Goal: Task Accomplishment & Management: Complete application form

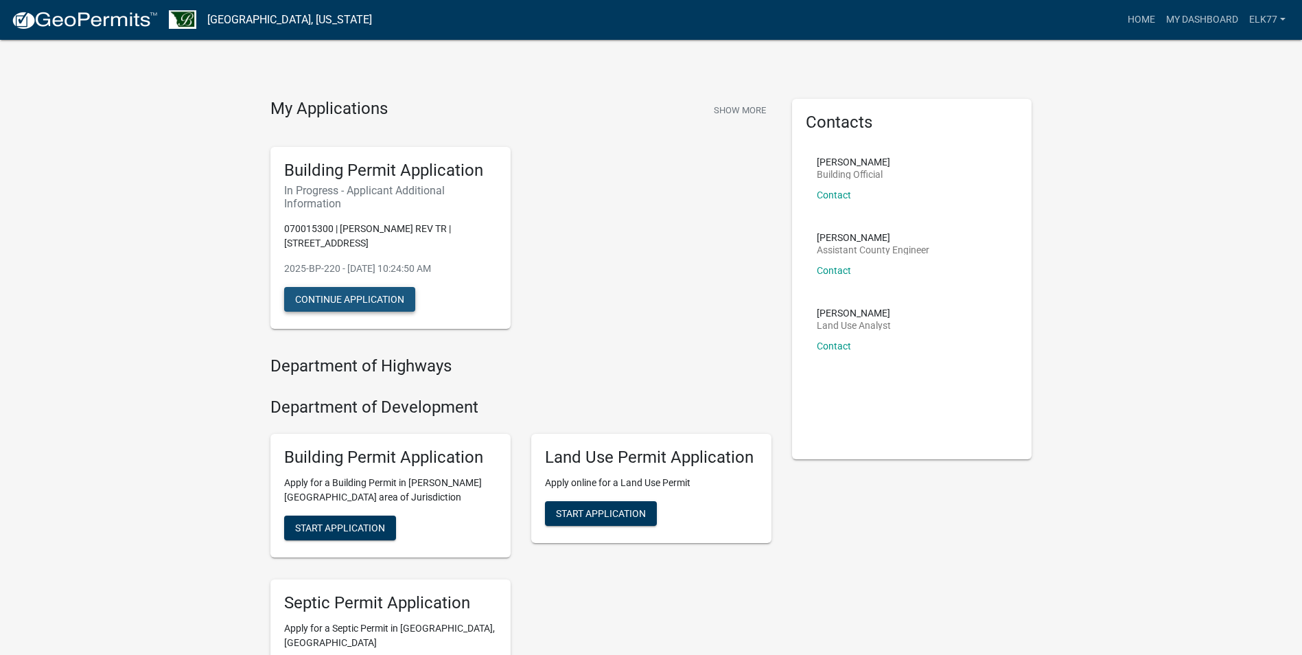
click at [386, 290] on button "Continue Application" at bounding box center [349, 299] width 131 height 25
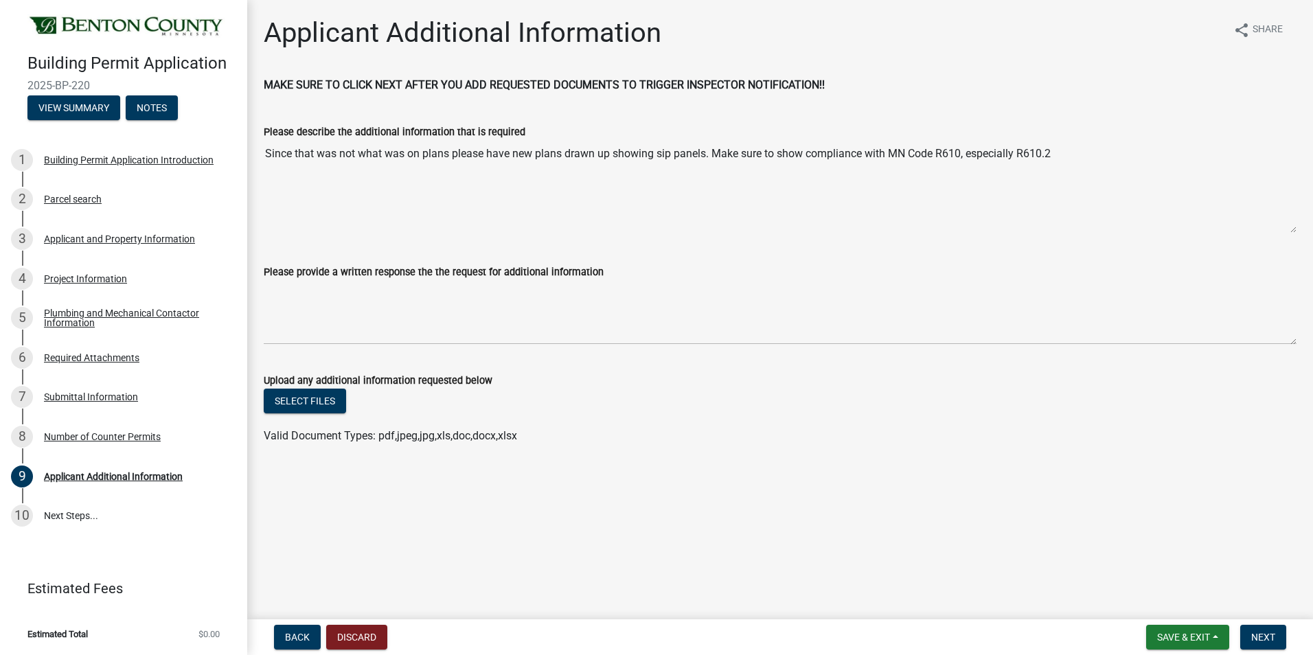
drag, startPoint x: 265, startPoint y: 152, endPoint x: 1072, endPoint y: 165, distance: 806.7
click at [1072, 165] on textarea "Since that was not what was on plans please have new plans drawn up showing sip…" at bounding box center [780, 186] width 1032 height 93
drag, startPoint x: 1072, startPoint y: 165, endPoint x: 995, endPoint y: 161, distance: 76.4
click at [830, 181] on textarea "Since that was not what was on plans please have new plans drawn up showing sip…" at bounding box center [780, 186] width 1032 height 93
drag, startPoint x: 962, startPoint y: 153, endPoint x: 890, endPoint y: 153, distance: 72.1
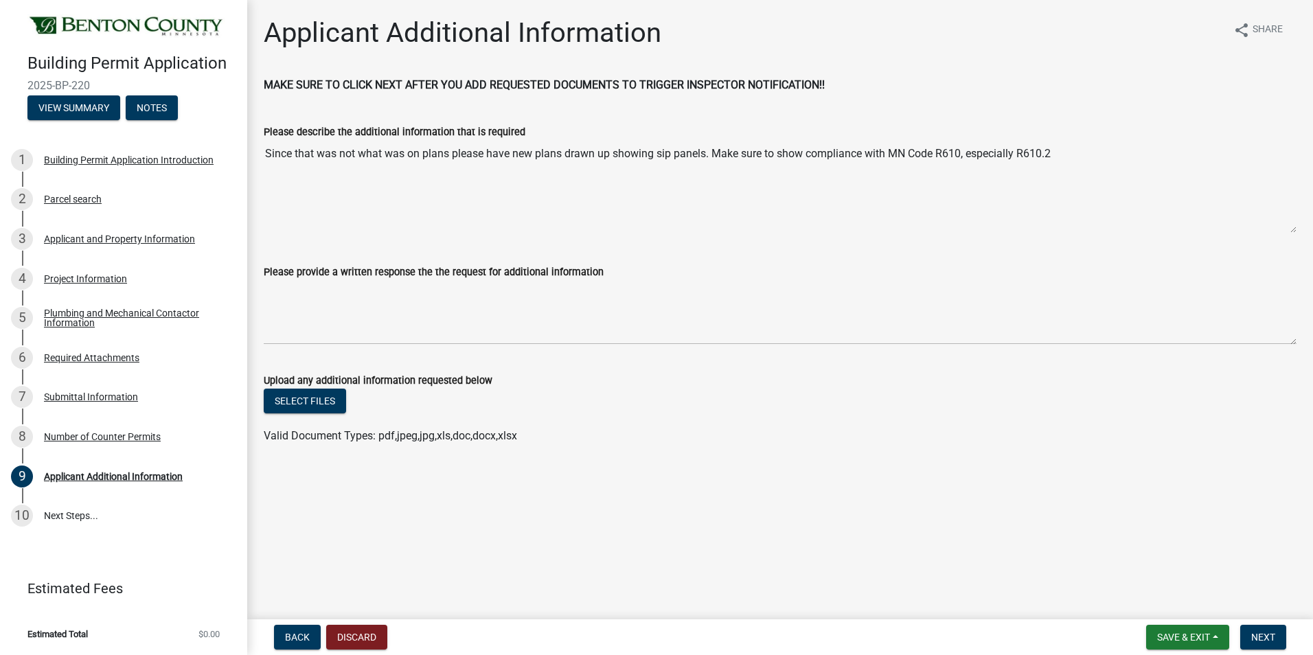
click at [890, 153] on textarea "Since that was not what was on plans please have new plans drawn up showing sip…" at bounding box center [780, 186] width 1032 height 93
drag, startPoint x: 890, startPoint y: 153, endPoint x: 904, endPoint y: 152, distance: 13.7
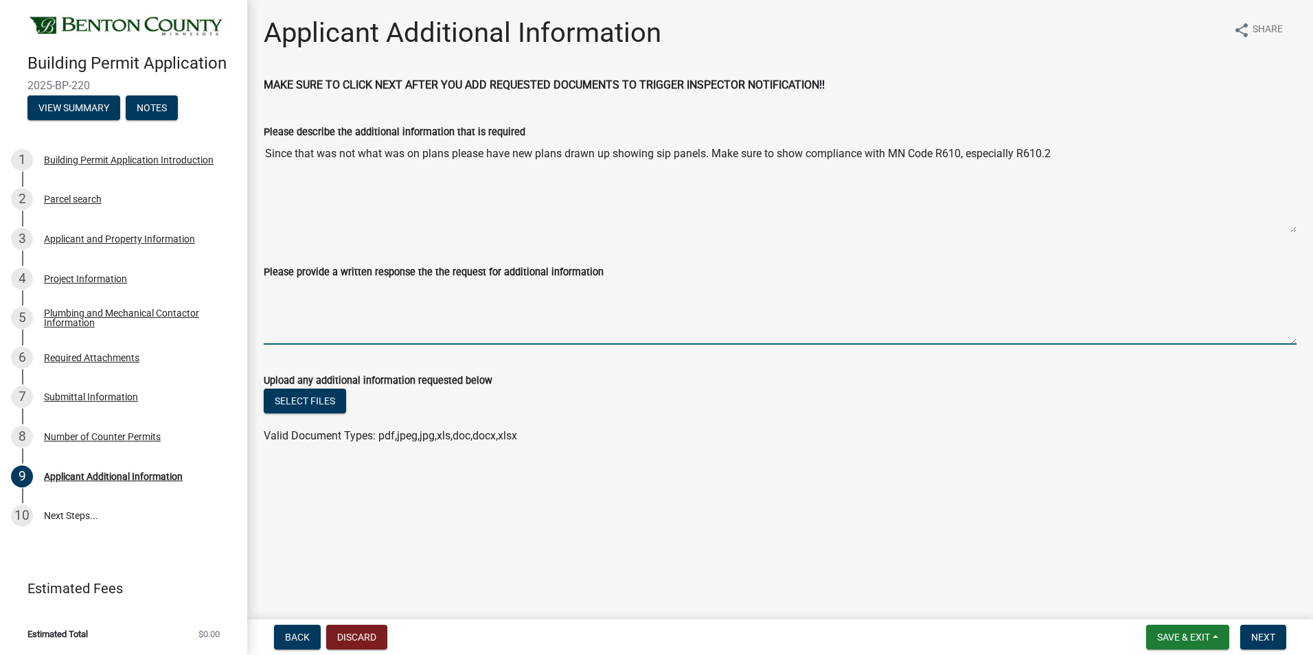
click at [798, 281] on textarea "Please provide a written response the the request for additional information" at bounding box center [780, 312] width 1032 height 65
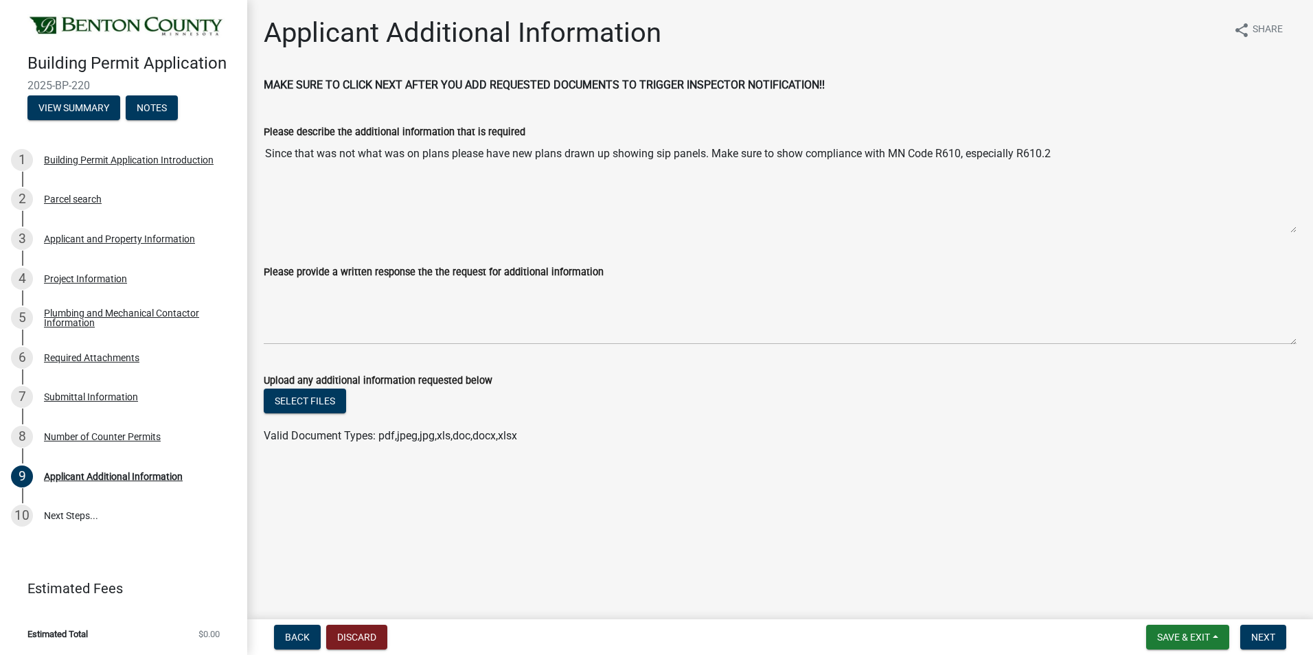
drag, startPoint x: 266, startPoint y: 151, endPoint x: 1052, endPoint y: 161, distance: 786.1
click at [1052, 161] on textarea "Since that was not what was on plans please have new plans drawn up showing sip…" at bounding box center [780, 186] width 1032 height 93
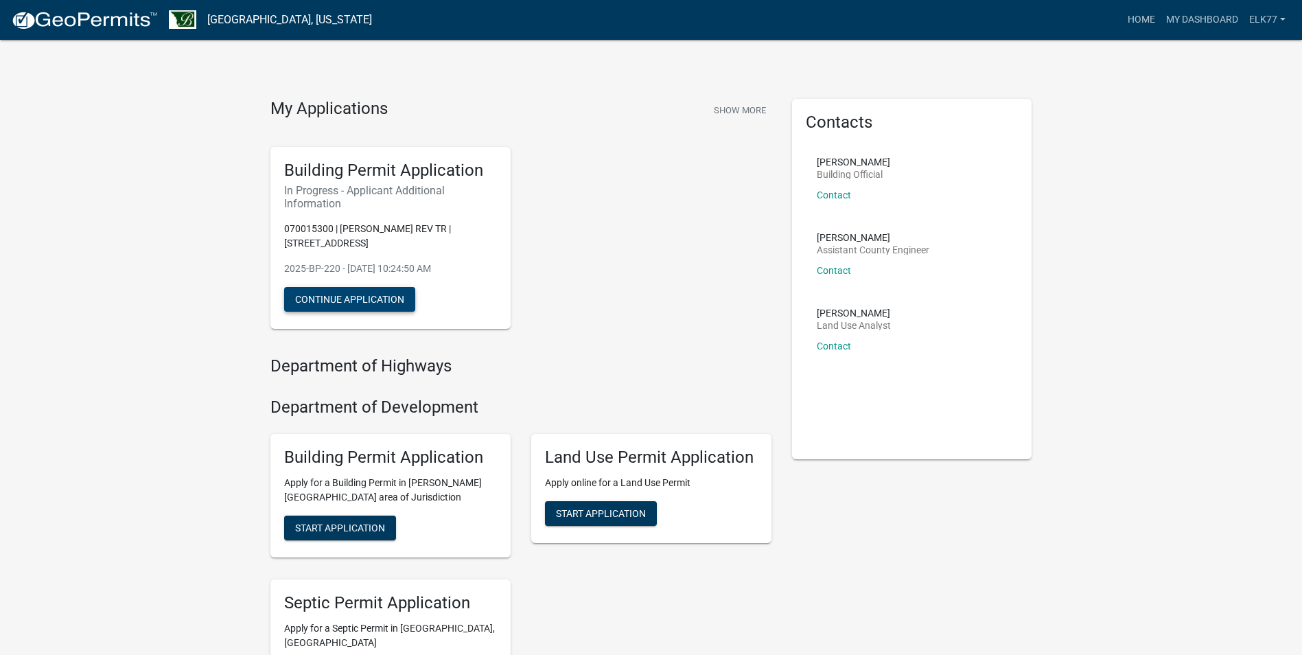
click at [371, 292] on button "Continue Application" at bounding box center [349, 299] width 131 height 25
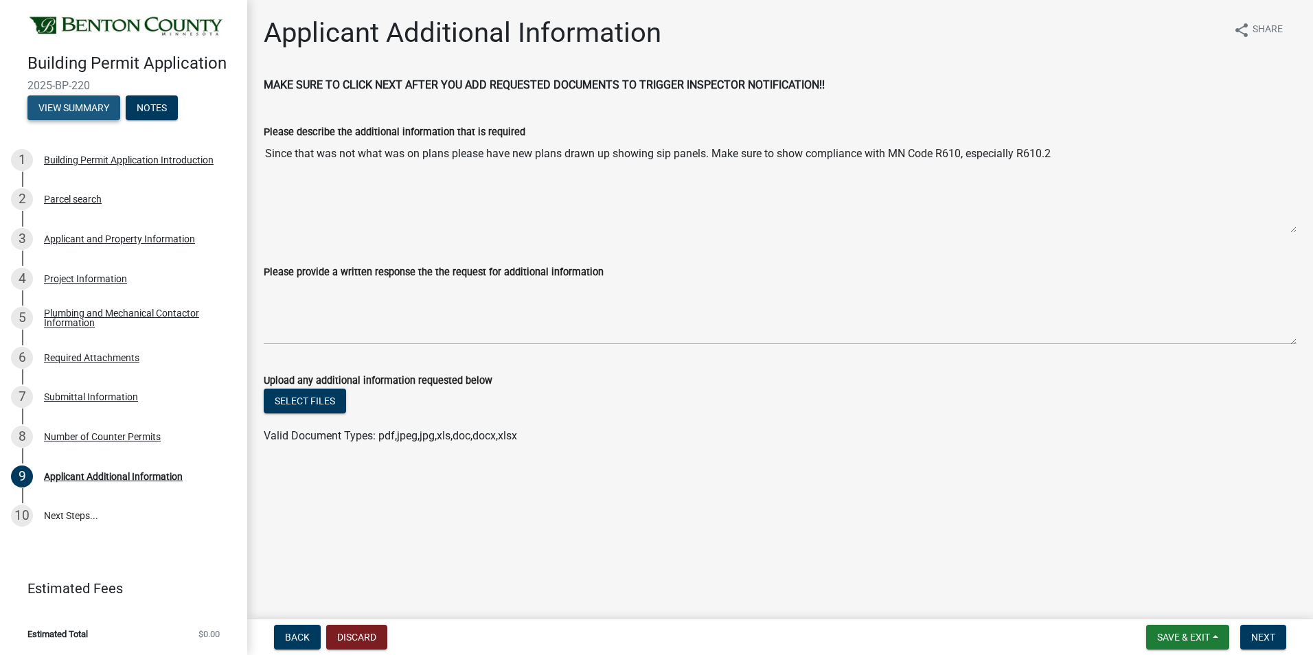
click at [59, 114] on button "View Summary" at bounding box center [73, 107] width 93 height 25
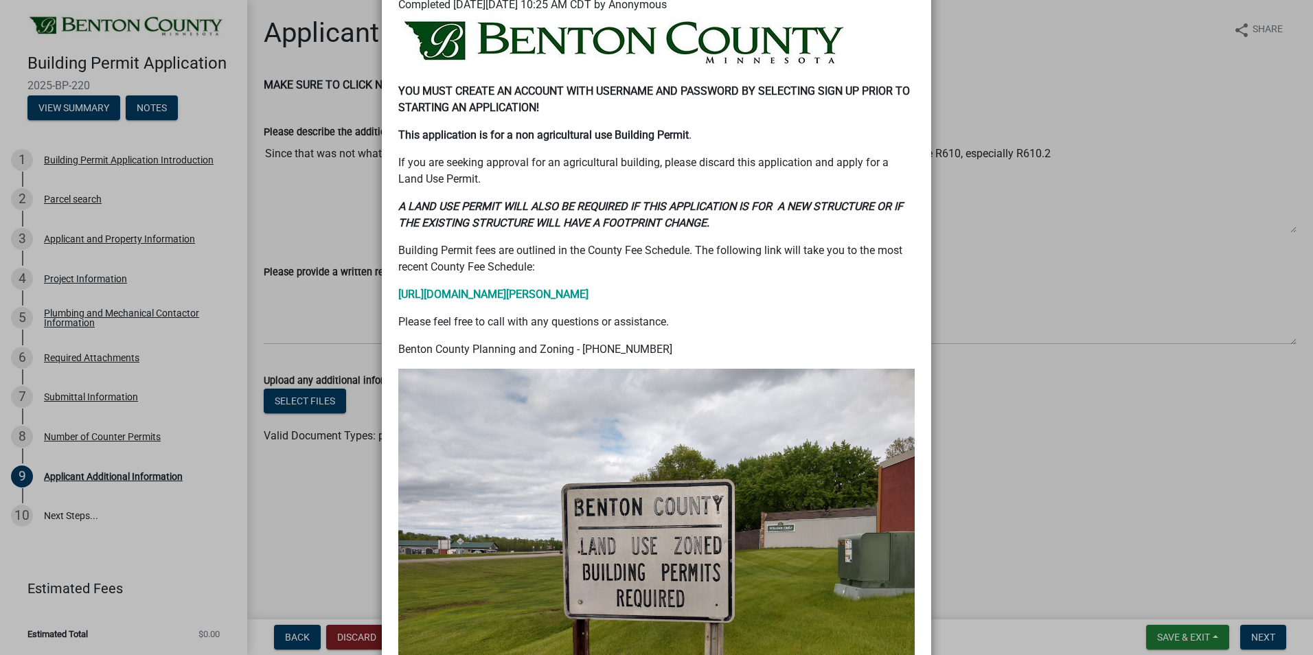
scroll to position [200, 0]
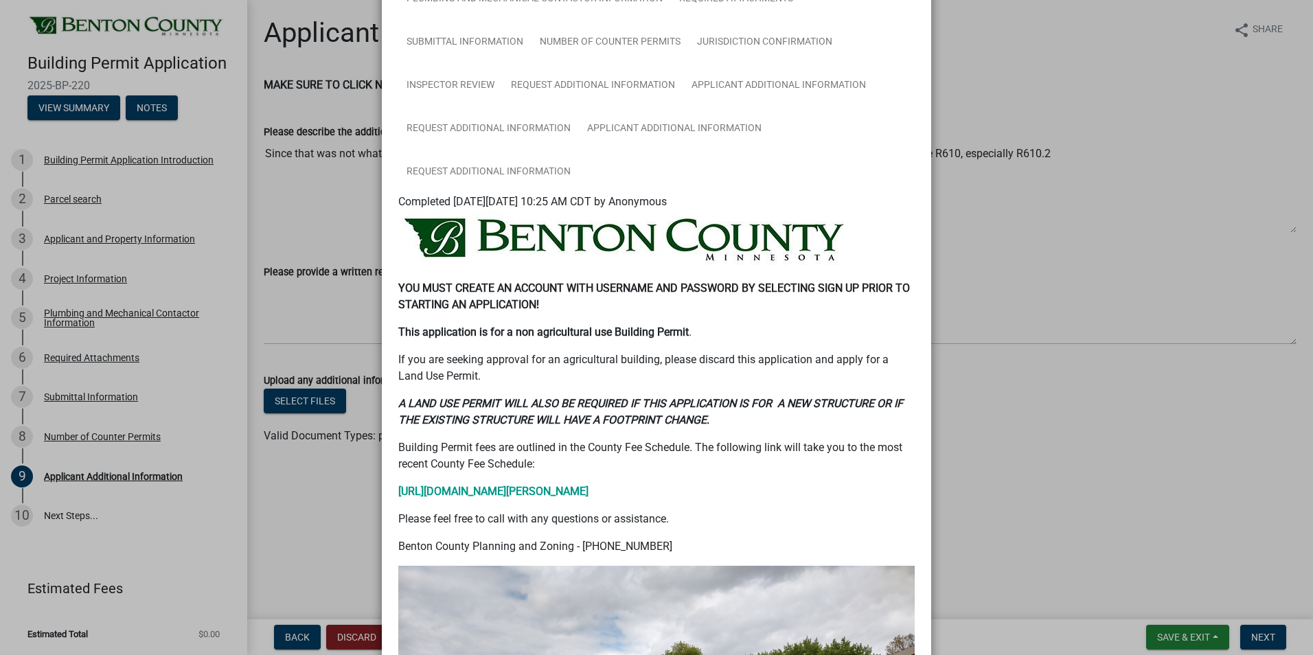
click at [1120, 282] on ngb-modal-window "Summary × Printer Friendly Building Permit Application Introduction Parcel sear…" at bounding box center [656, 327] width 1313 height 655
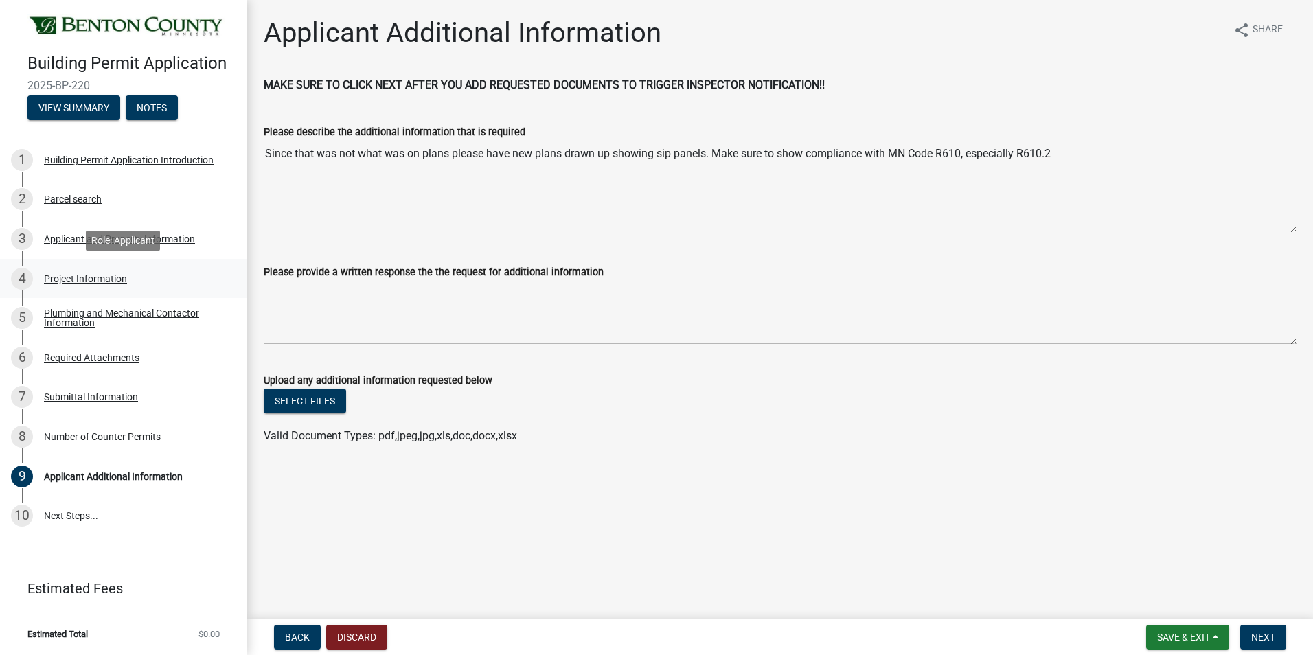
click at [71, 274] on div "Project Information" at bounding box center [85, 279] width 83 height 10
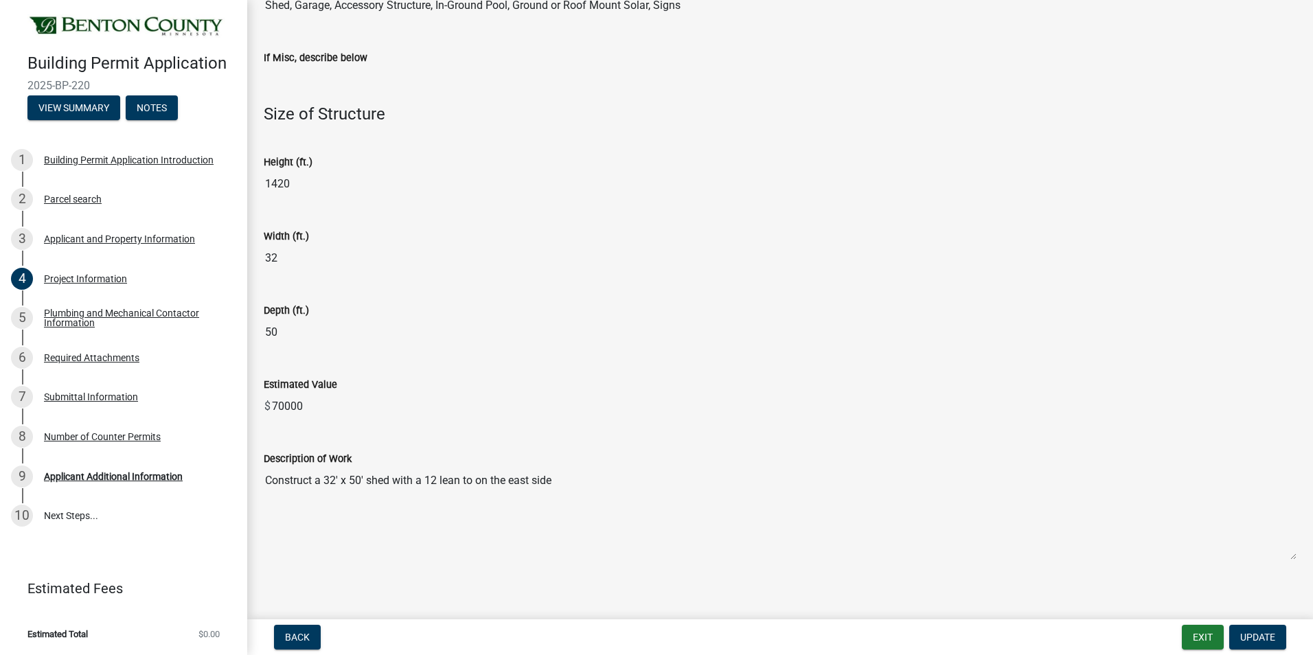
scroll to position [564, 0]
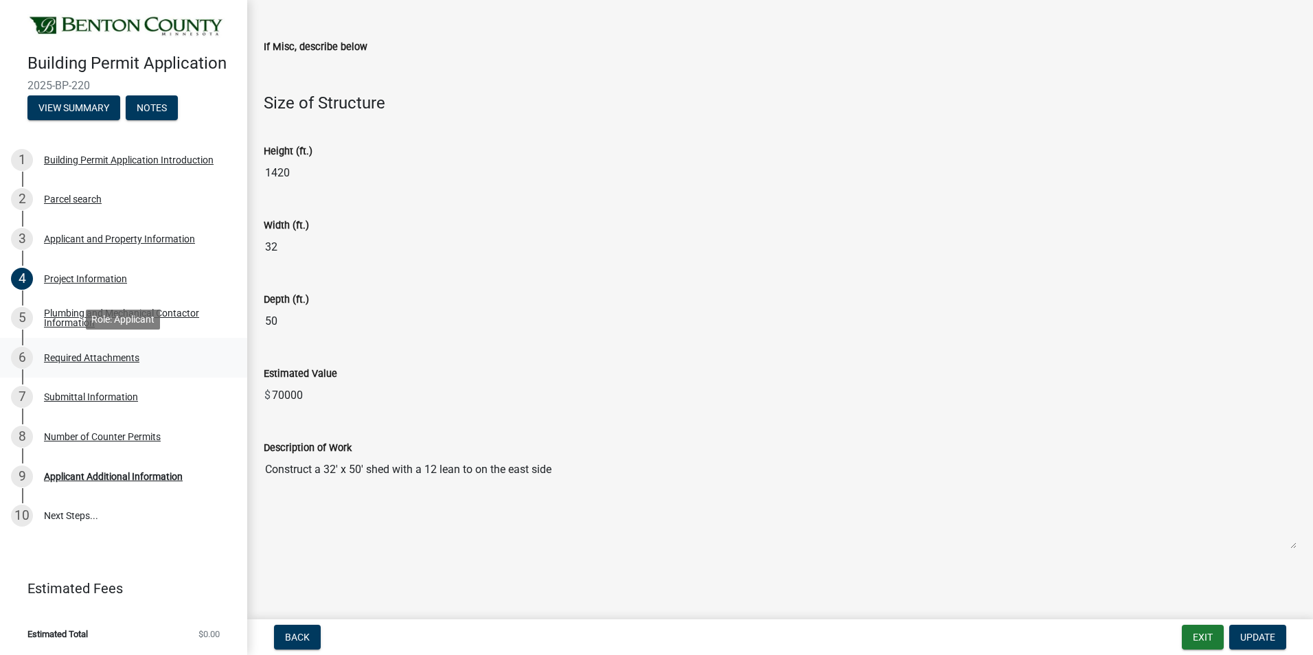
click at [92, 358] on div "Required Attachments" at bounding box center [91, 358] width 95 height 10
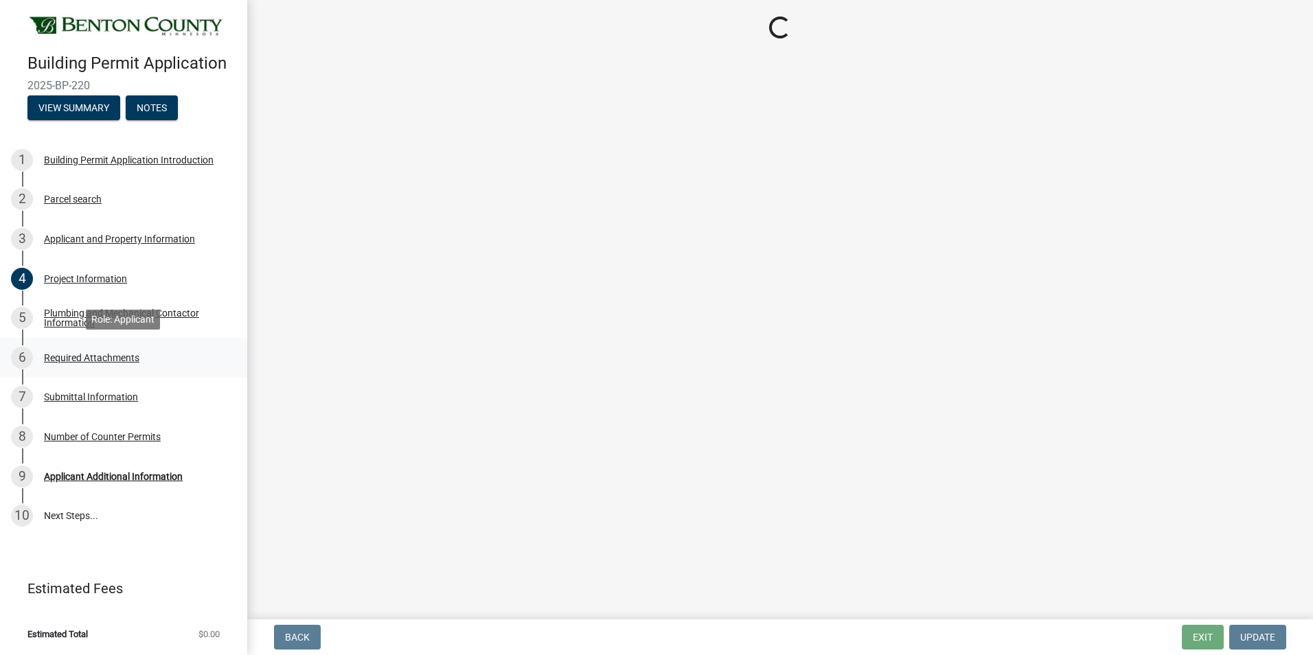
scroll to position [0, 0]
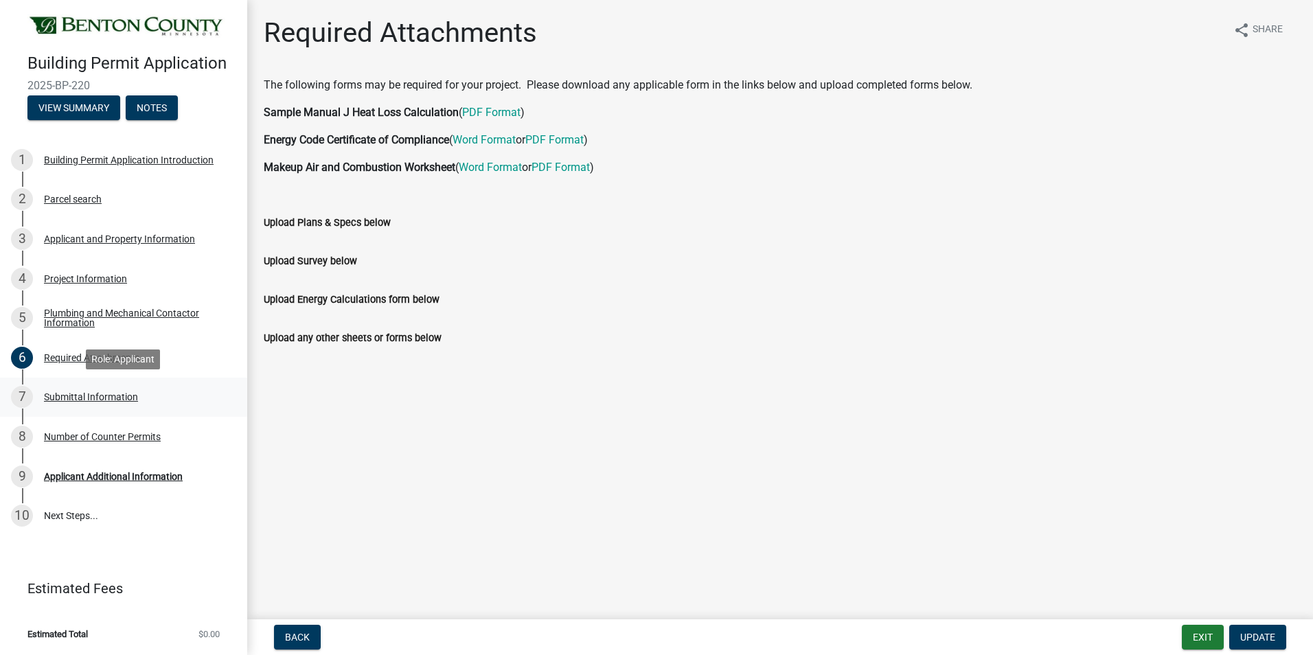
click at [98, 396] on div "Submittal Information" at bounding box center [91, 397] width 94 height 10
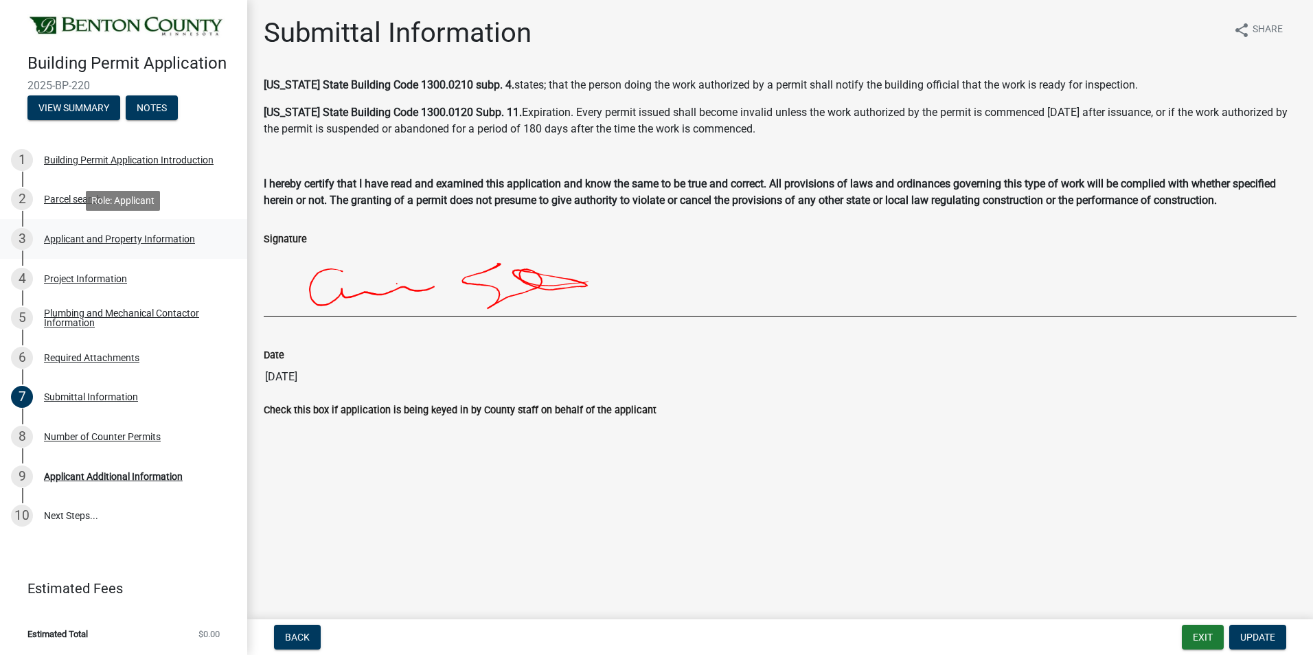
click at [77, 241] on div "Applicant and Property Information" at bounding box center [119, 239] width 151 height 10
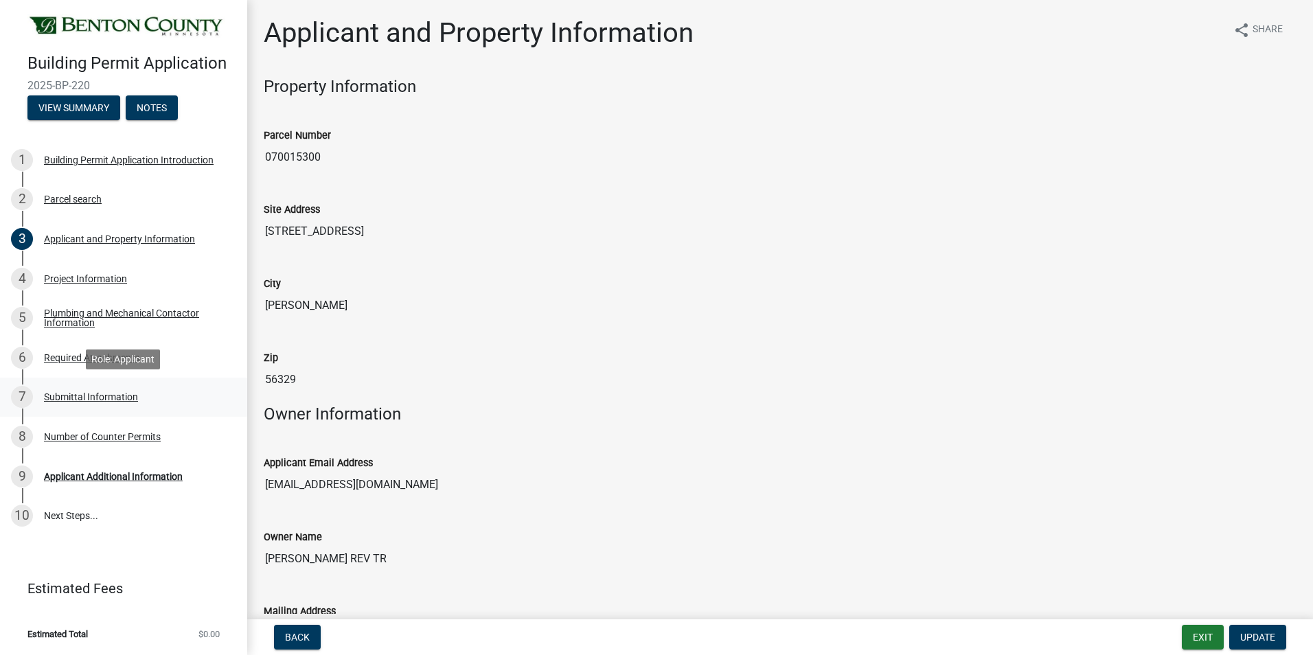
click at [82, 392] on div "Submittal Information" at bounding box center [91, 397] width 94 height 10
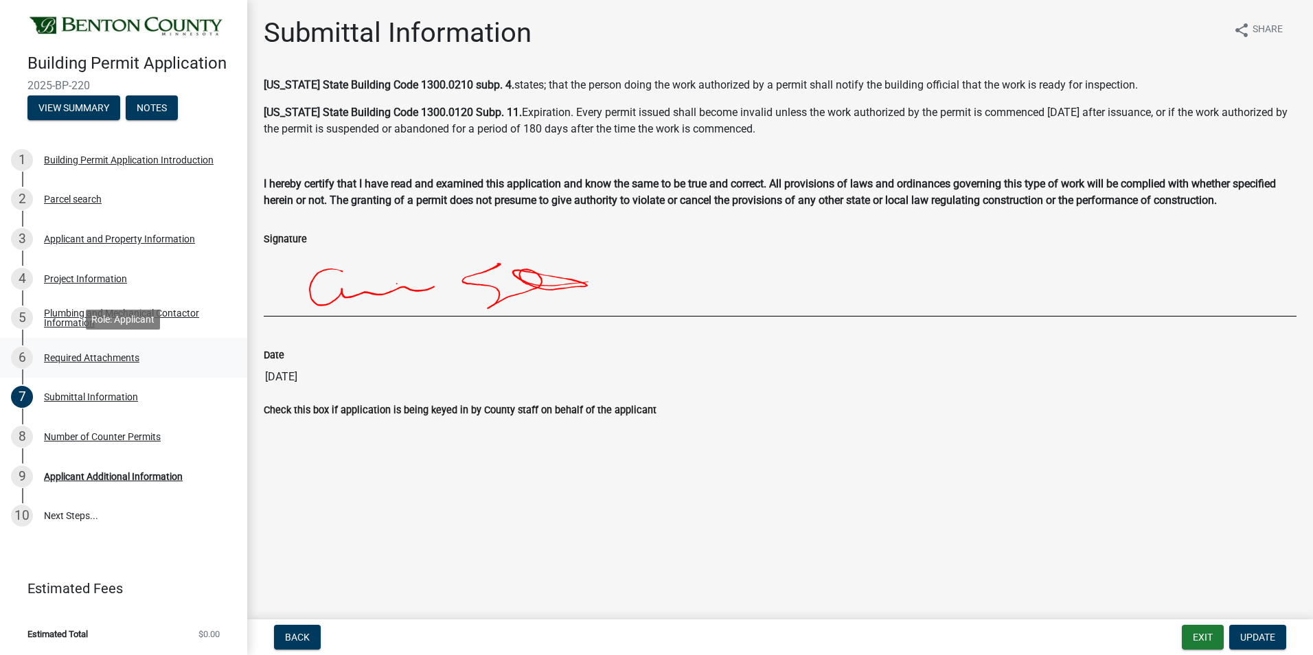
click at [71, 358] on div "Required Attachments" at bounding box center [91, 358] width 95 height 10
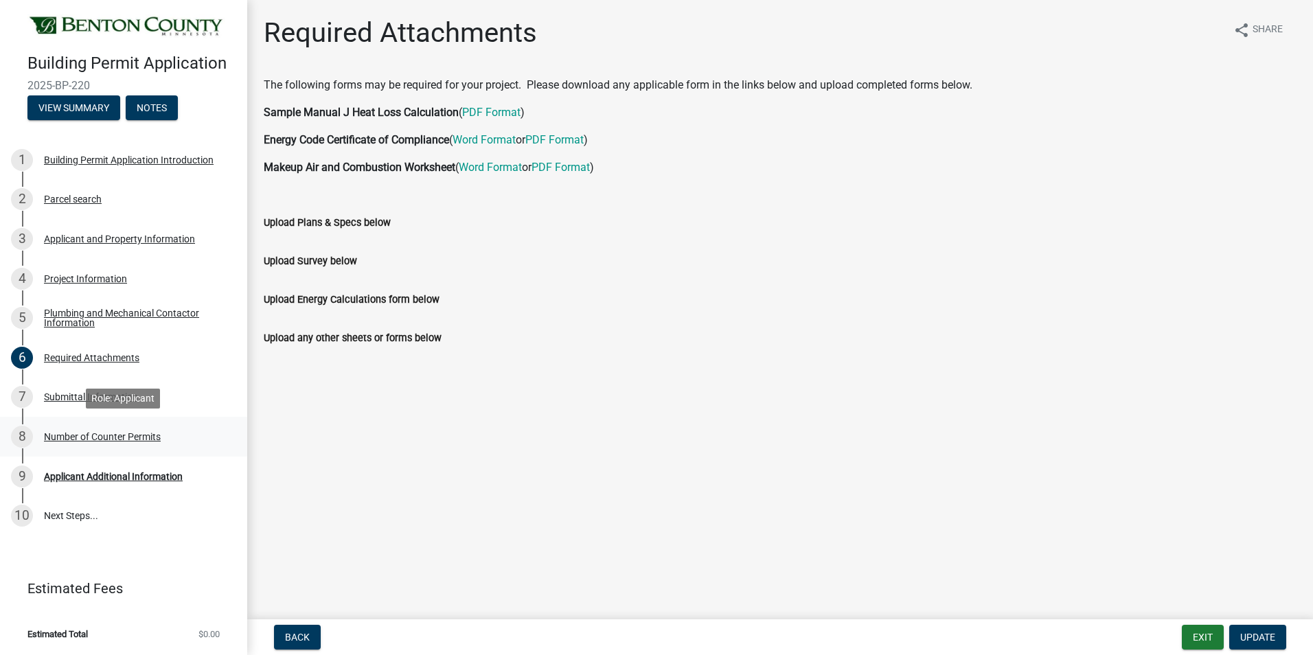
click at [95, 437] on div "Number of Counter Permits" at bounding box center [102, 437] width 117 height 10
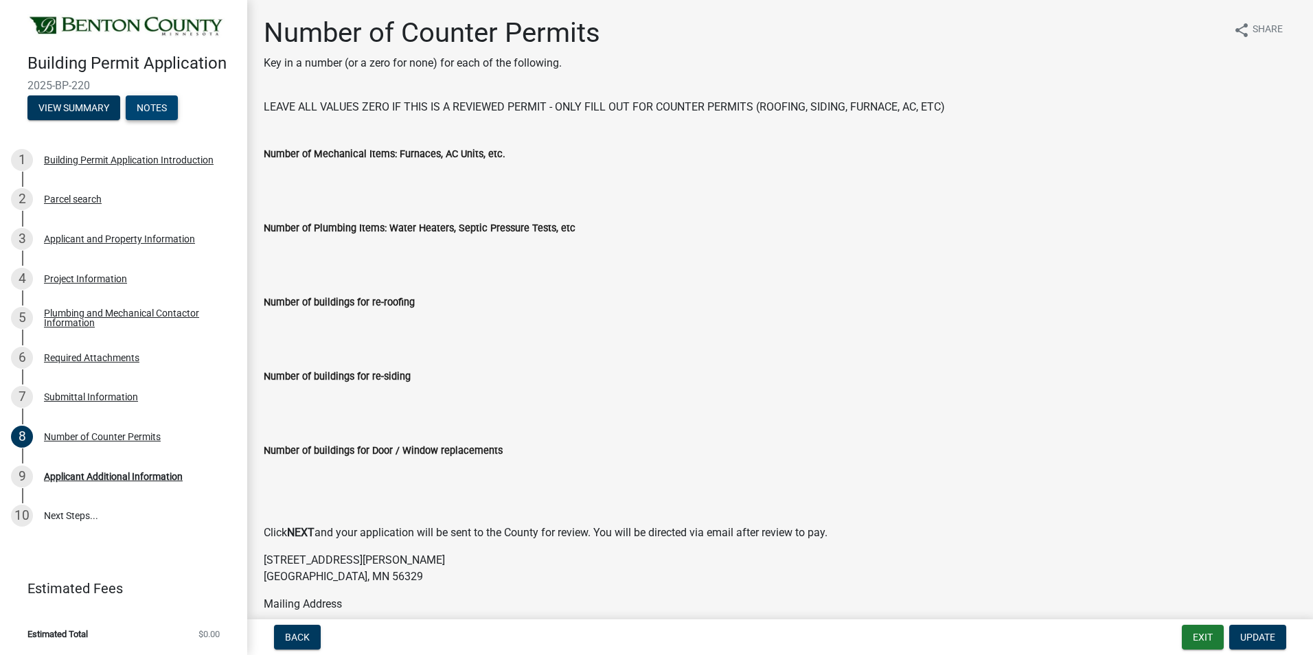
click at [149, 107] on button "Notes" at bounding box center [152, 107] width 52 height 25
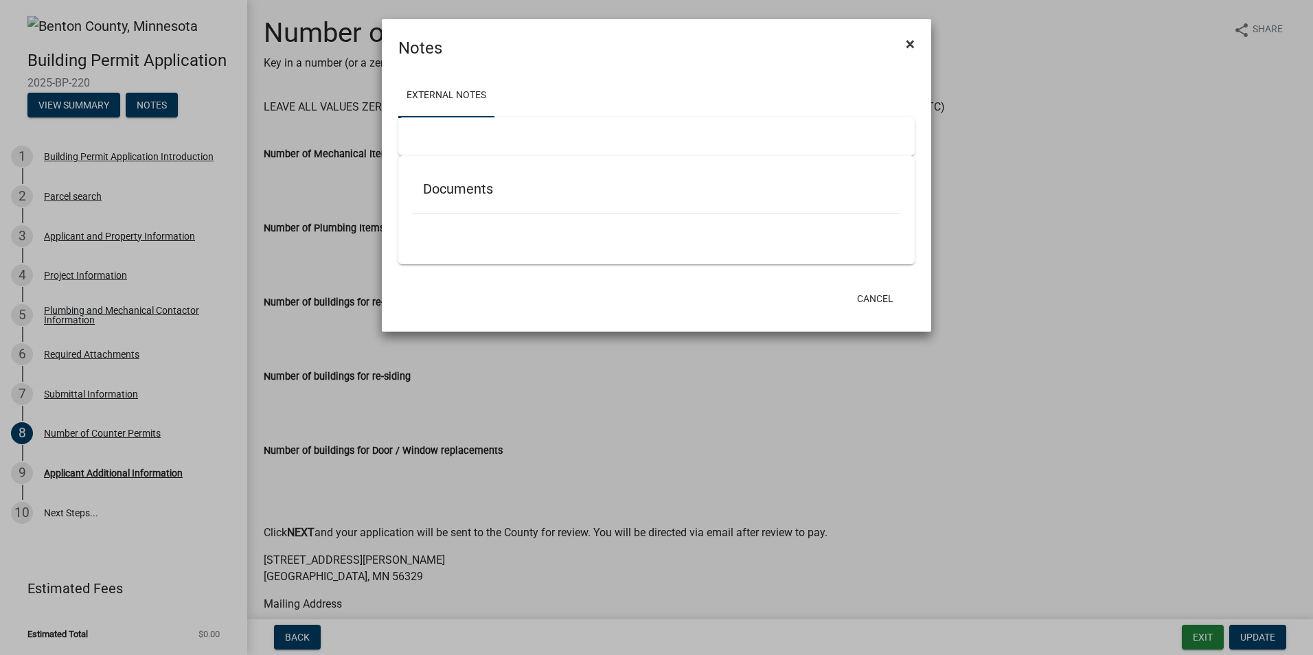
click at [905, 43] on button "×" at bounding box center [909, 44] width 31 height 38
